Goal: Information Seeking & Learning: Learn about a topic

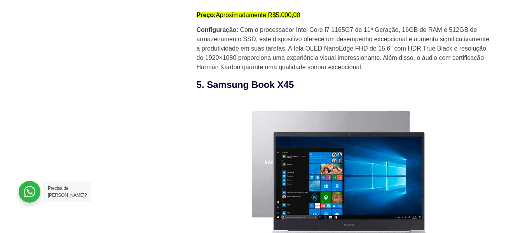
scroll to position [1980, 0]
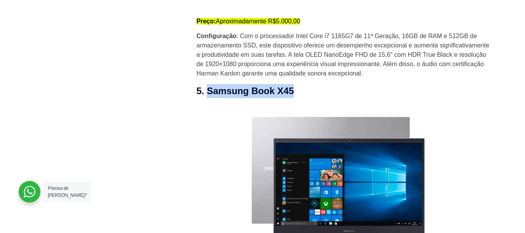
drag, startPoint x: 292, startPoint y: 92, endPoint x: 207, endPoint y: 89, distance: 85.5
click at [207, 89] on h3 "5. Samsung Book X45" at bounding box center [343, 91] width 295 height 14
copy h3 "Samsung Book X45"
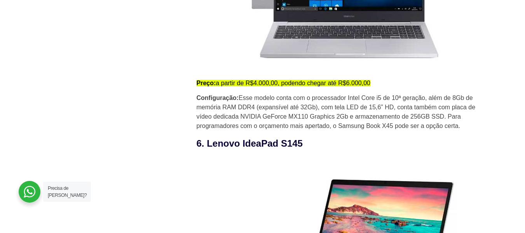
scroll to position [2213, 0]
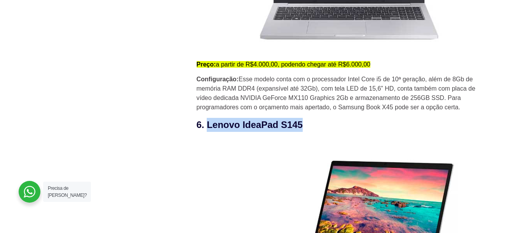
drag, startPoint x: 302, startPoint y: 124, endPoint x: 211, endPoint y: 129, distance: 91.7
click at [209, 127] on h3 "6. Lenovo IdeaPad S145" at bounding box center [343, 125] width 295 height 14
copy h3 "Lenovo IdeaPad S145"
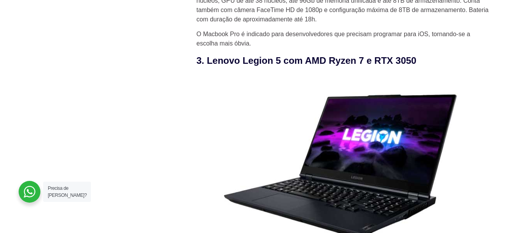
scroll to position [1398, 0]
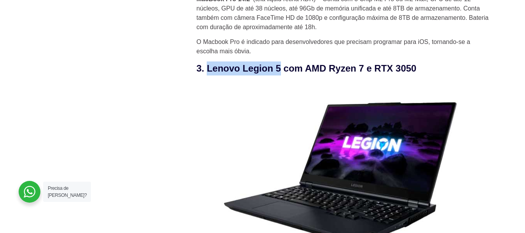
drag, startPoint x: 281, startPoint y: 70, endPoint x: 207, endPoint y: 67, distance: 74.2
click at [207, 67] on h3 "3. Lenovo Legion 5 com AMD Ryzen 7 e RTX 3050" at bounding box center [343, 68] width 295 height 14
copy h3 "Lenovo Legion 5"
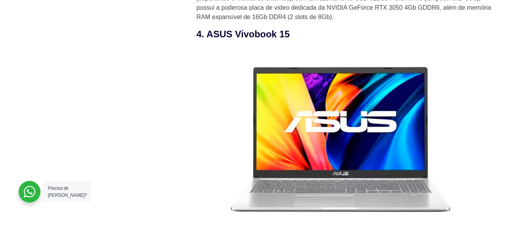
scroll to position [1747, 0]
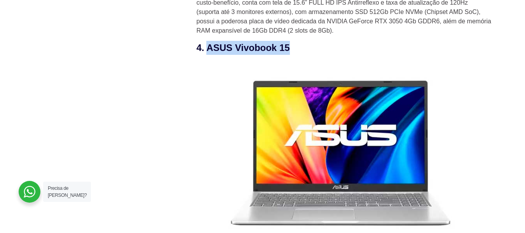
drag, startPoint x: 294, startPoint y: 50, endPoint x: 206, endPoint y: 39, distance: 88.4
copy h3 "ASUS Vivobook 15"
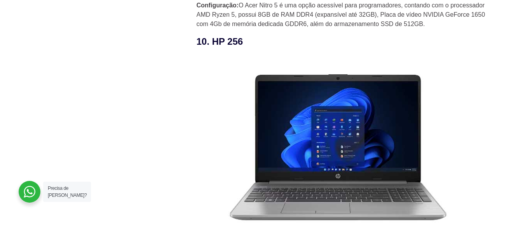
scroll to position [3378, 0]
